Goal: Task Accomplishment & Management: Use online tool/utility

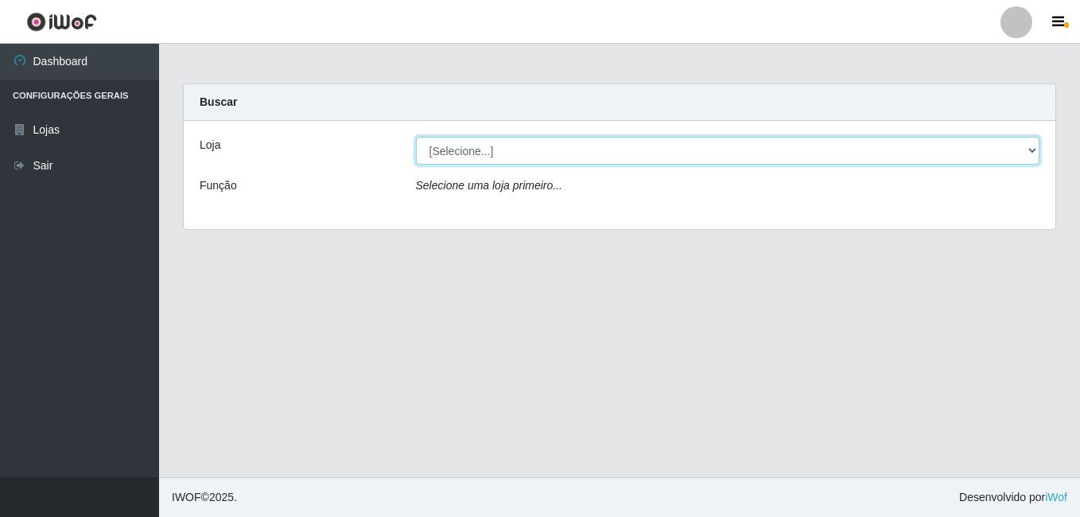
drag, startPoint x: 503, startPoint y: 142, endPoint x: 502, endPoint y: 154, distance: 12.0
click at [503, 142] on select "[Selecione...] Bemais Supermercados - B7 Oitizeiro" at bounding box center [728, 151] width 624 height 28
select select "411"
click at [416, 137] on select "[Selecione...] Bemais Supermercados - B7 Oitizeiro" at bounding box center [728, 151] width 624 height 28
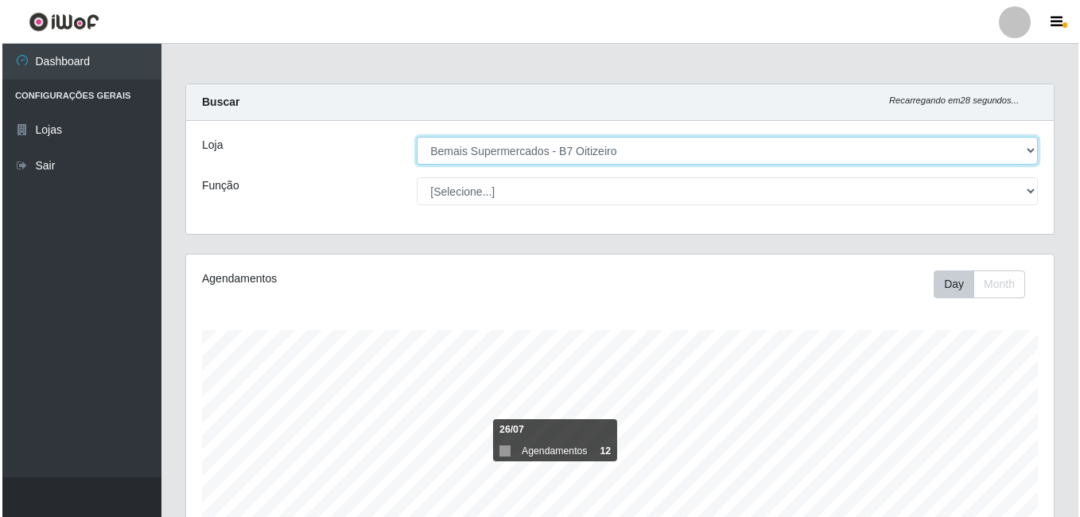
scroll to position [455, 0]
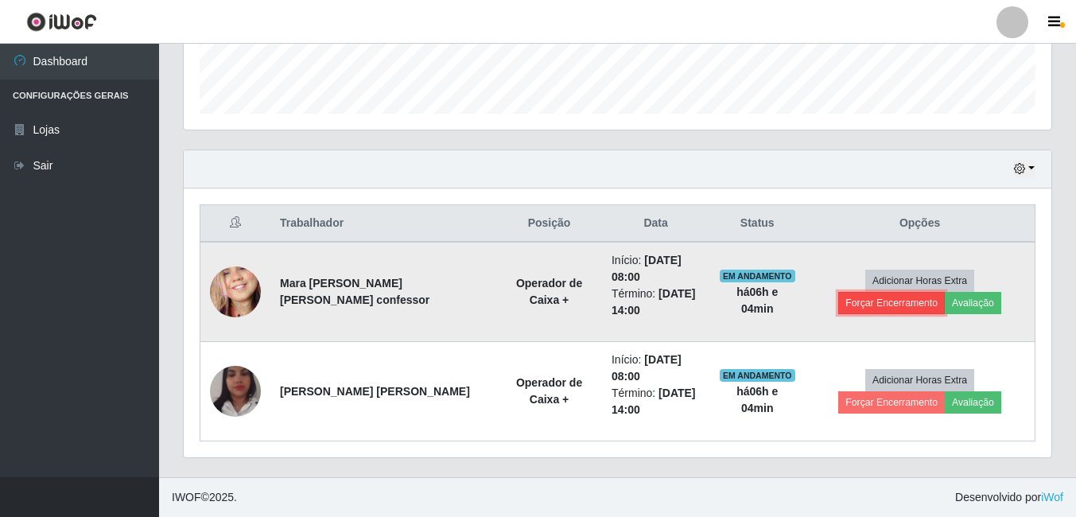
click at [945, 292] on button "Forçar Encerramento" at bounding box center [891, 303] width 107 height 22
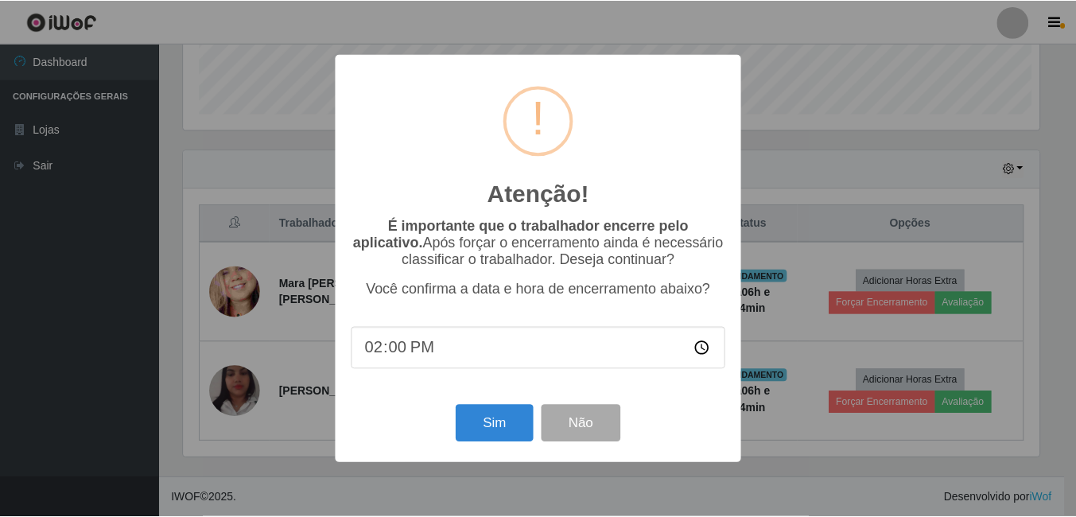
scroll to position [330, 859]
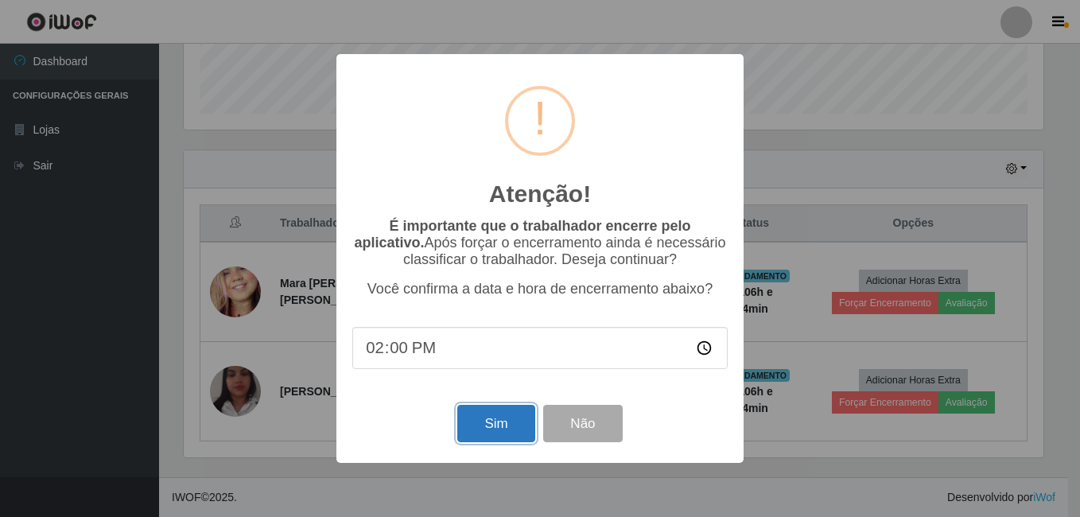
click at [501, 421] on button "Sim" at bounding box center [495, 423] width 77 height 37
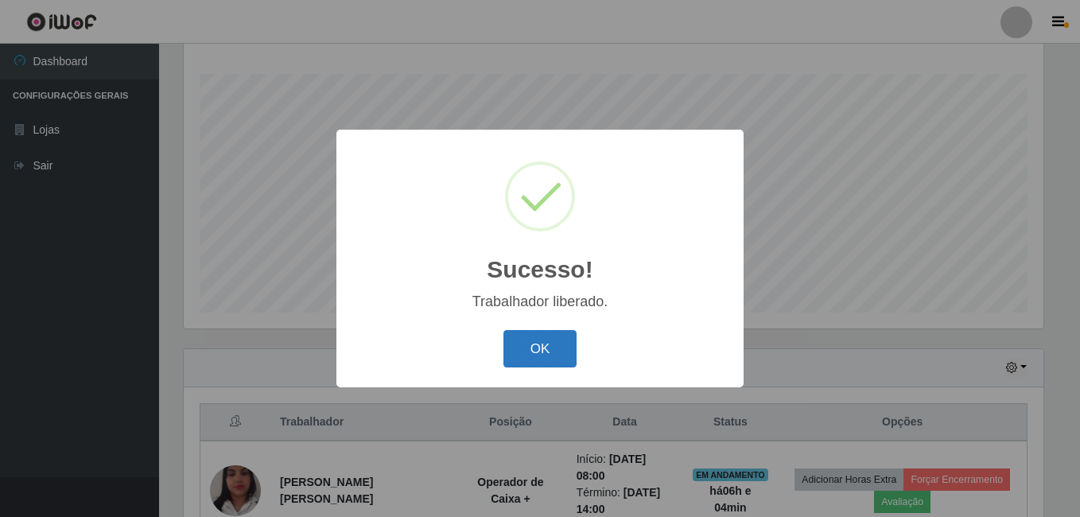
click at [522, 349] on button "OK" at bounding box center [540, 348] width 74 height 37
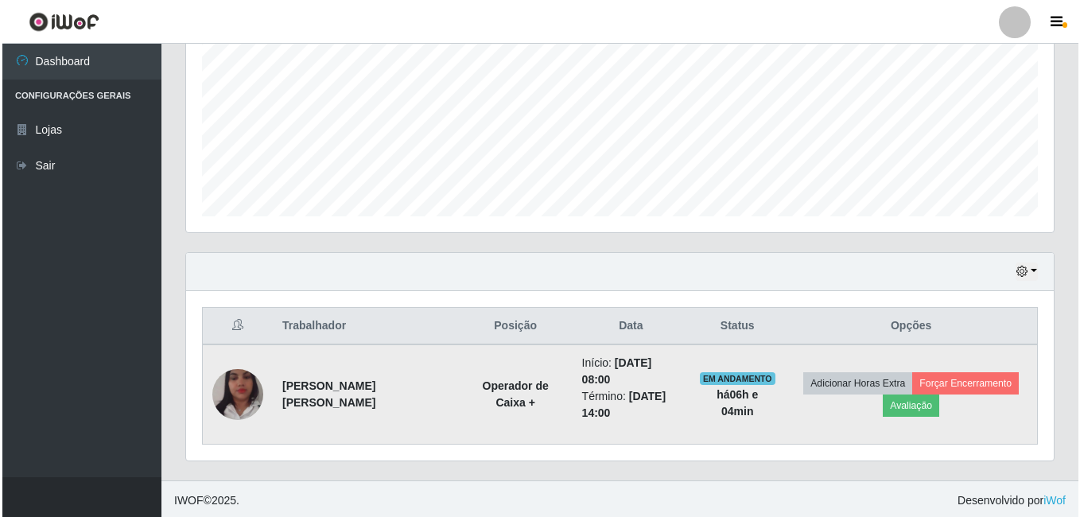
scroll to position [355, 0]
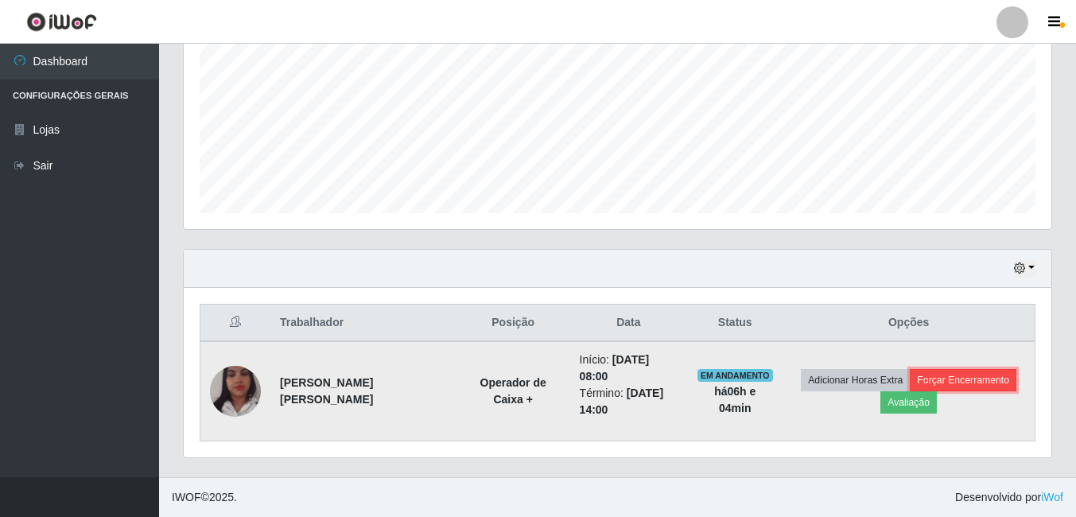
click at [964, 388] on button "Forçar Encerramento" at bounding box center [963, 380] width 107 height 22
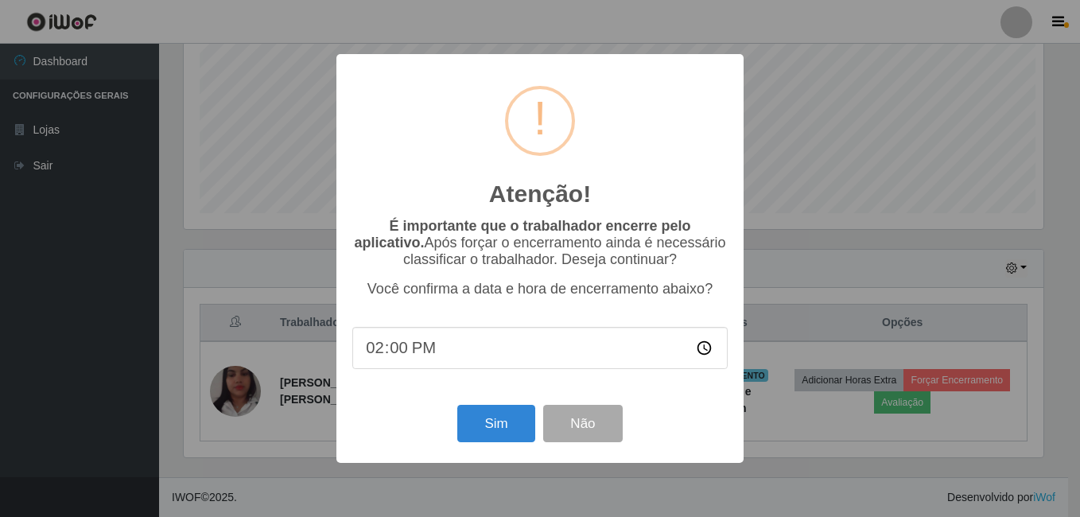
scroll to position [330, 859]
click at [473, 442] on button "Sim" at bounding box center [495, 423] width 77 height 37
